Goal: Navigation & Orientation: Understand site structure

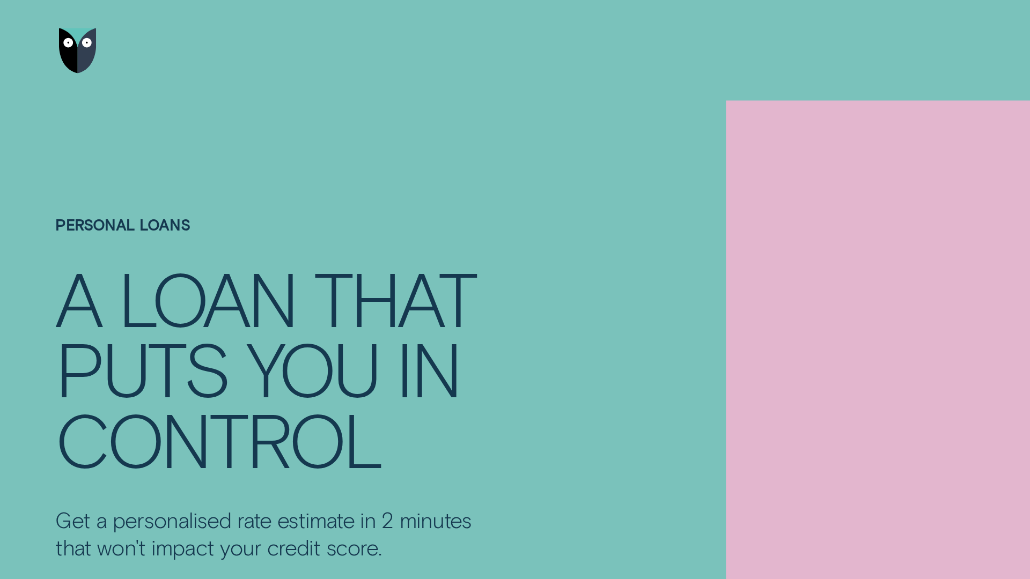
click at [55, 36] on img "Go to home page" at bounding box center [55, 36] width 27 height 32
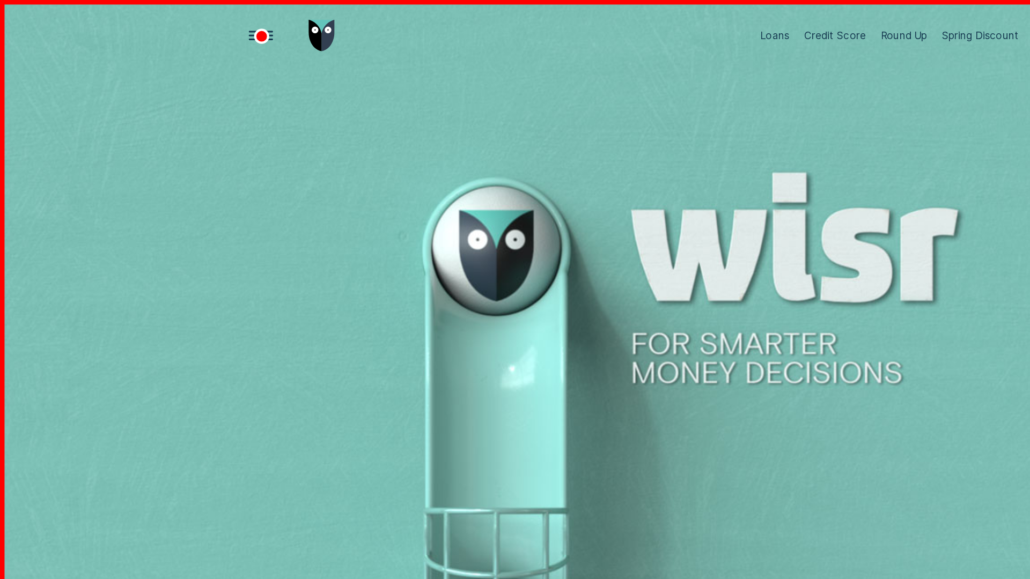
click at [185, 25] on div "Open Menu" at bounding box center [185, 25] width 32 height 32
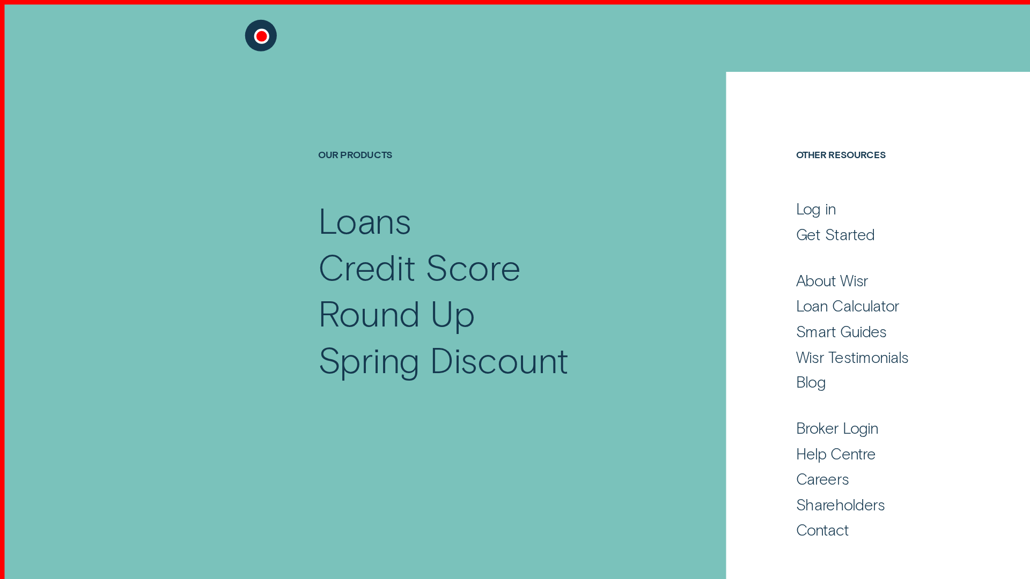
click at [208, 26] on div at bounding box center [208, 25] width 63 height 51
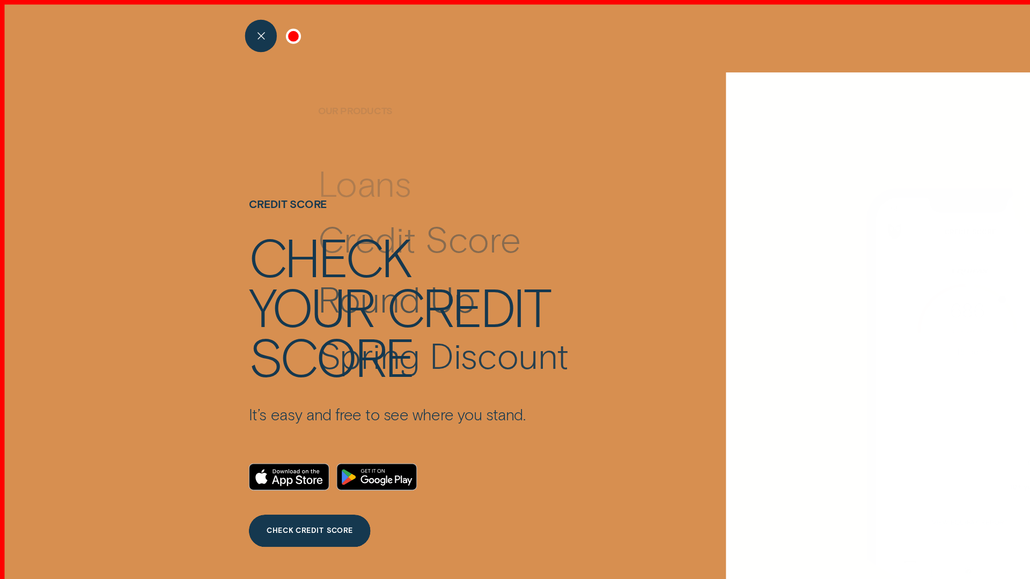
click at [208, 26] on div at bounding box center [208, 25] width 63 height 51
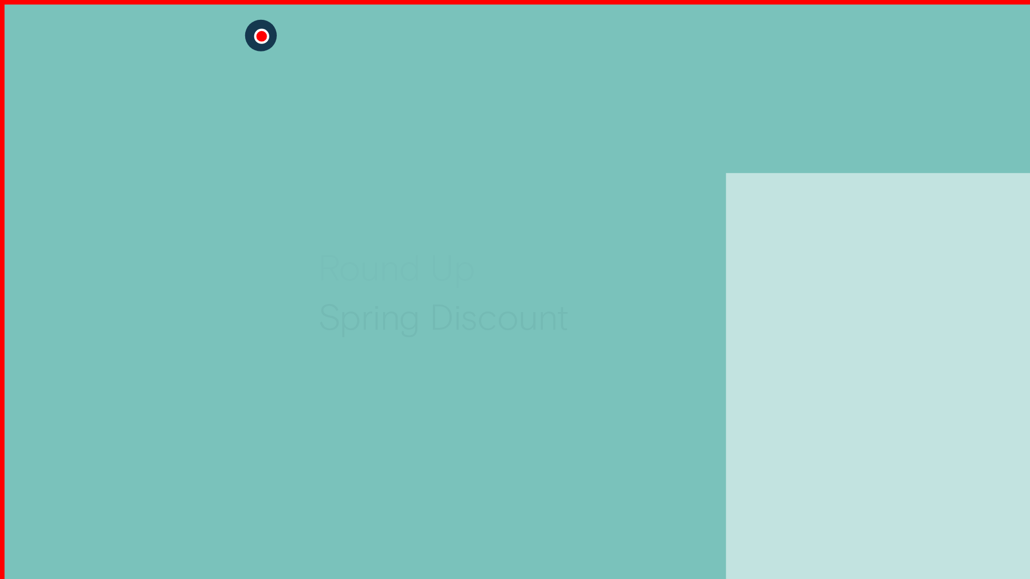
click at [208, 26] on div at bounding box center [208, 25] width 63 height 51
